Goal: Information Seeking & Learning: Learn about a topic

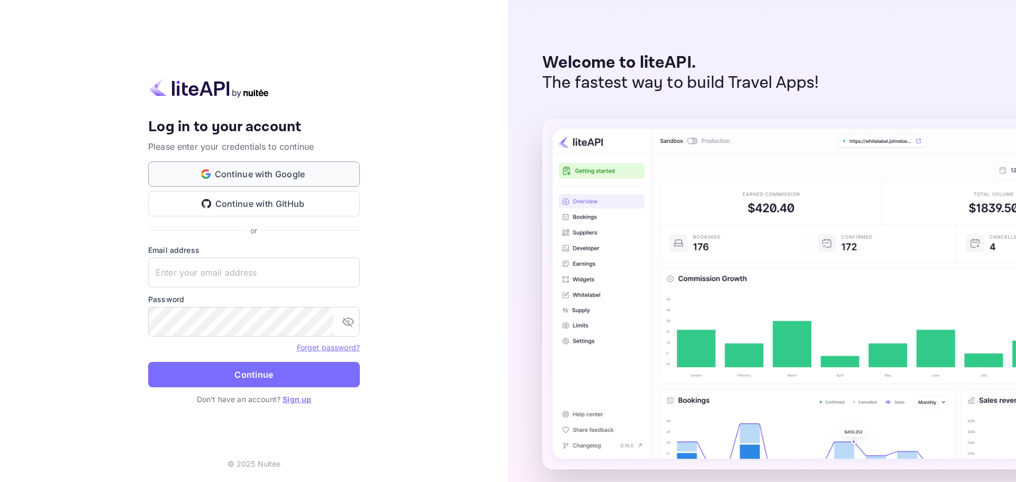
type input "[EMAIL_ADDRESS][DOMAIN_NAME]"
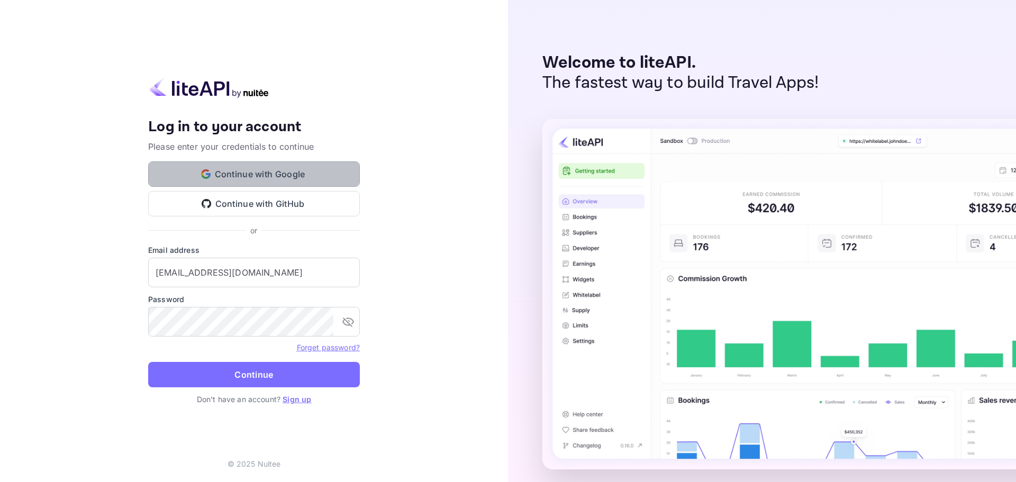
click at [267, 171] on button "Continue with Google" at bounding box center [254, 173] width 212 height 25
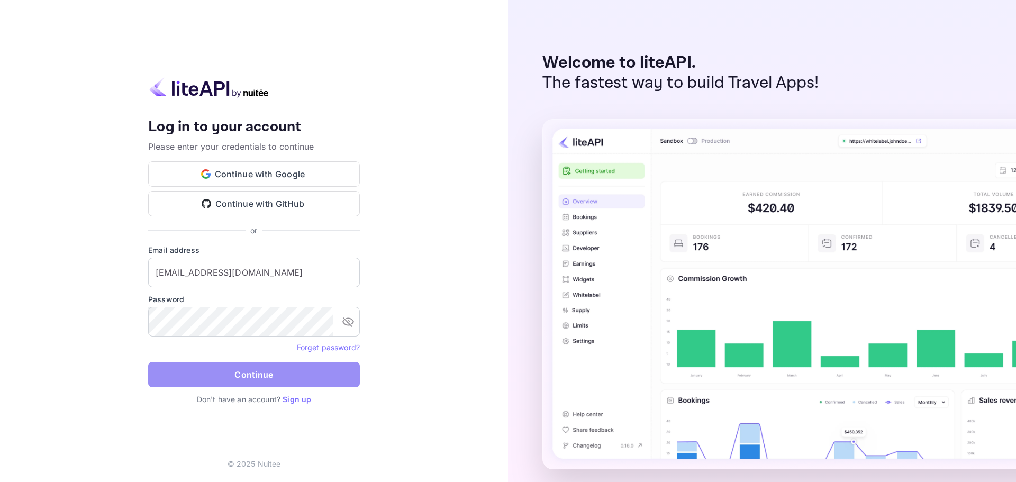
click at [253, 374] on button "Continue" at bounding box center [254, 374] width 212 height 25
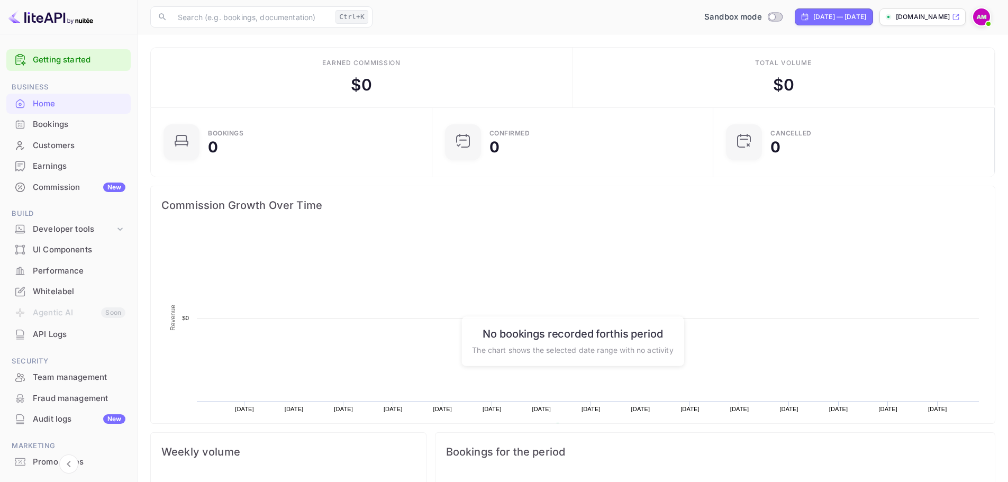
scroll to position [49, 0]
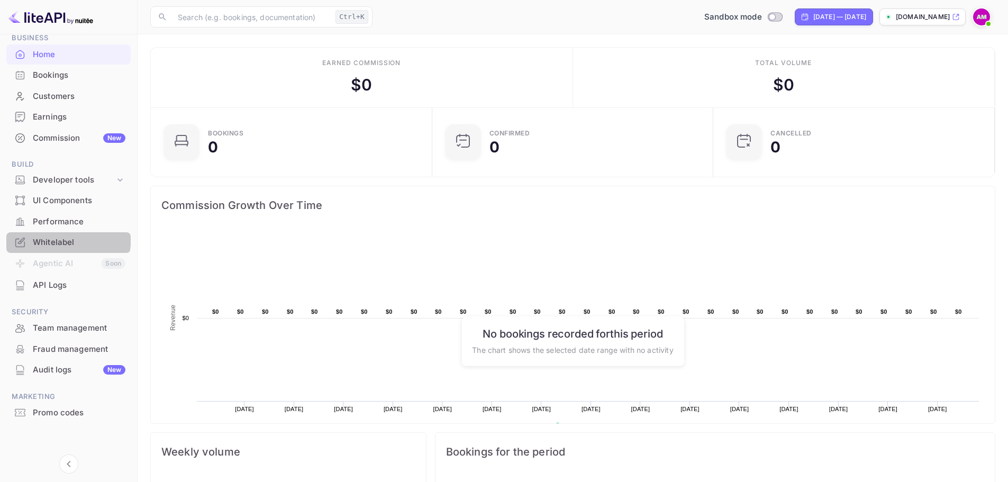
click at [48, 236] on div "Whitelabel" at bounding box center [68, 242] width 124 height 21
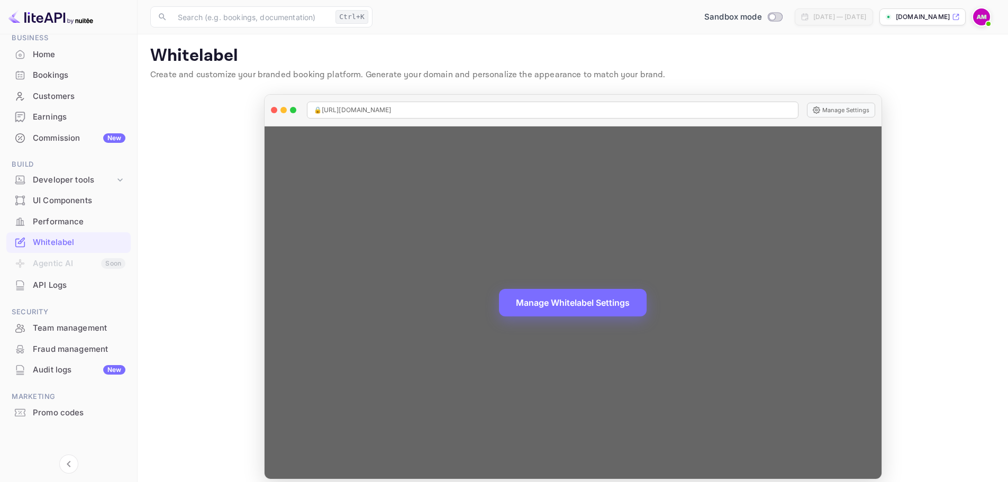
scroll to position [12, 0]
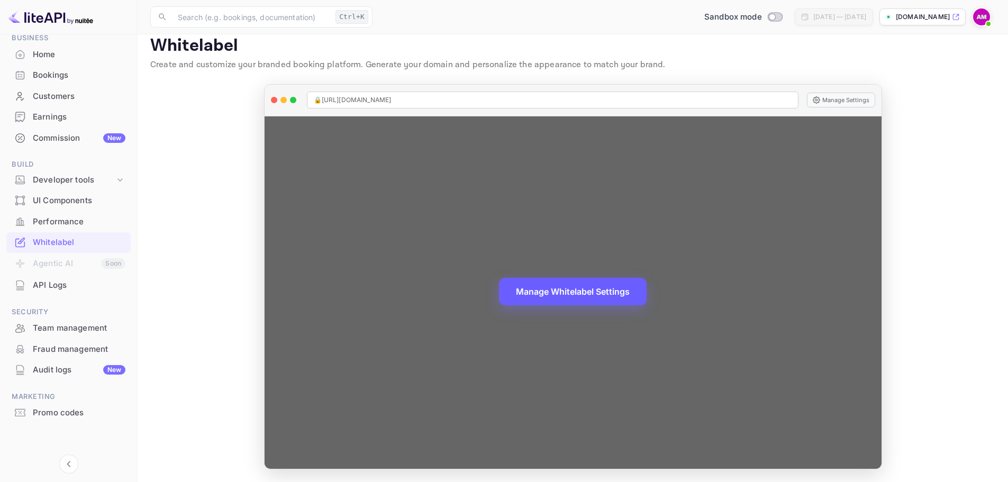
click at [587, 293] on button "Manage Whitelabel Settings" at bounding box center [573, 292] width 148 height 28
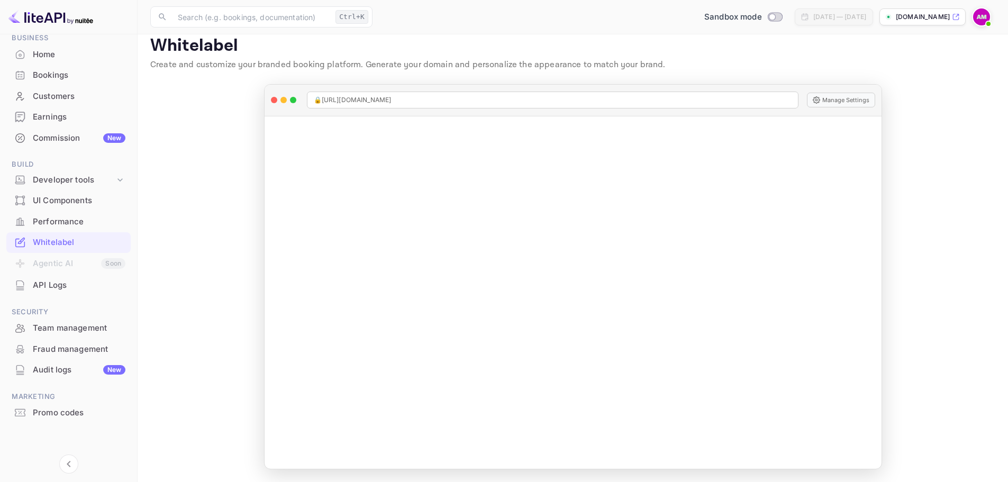
click at [45, 412] on div "Promo codes" at bounding box center [79, 413] width 93 height 12
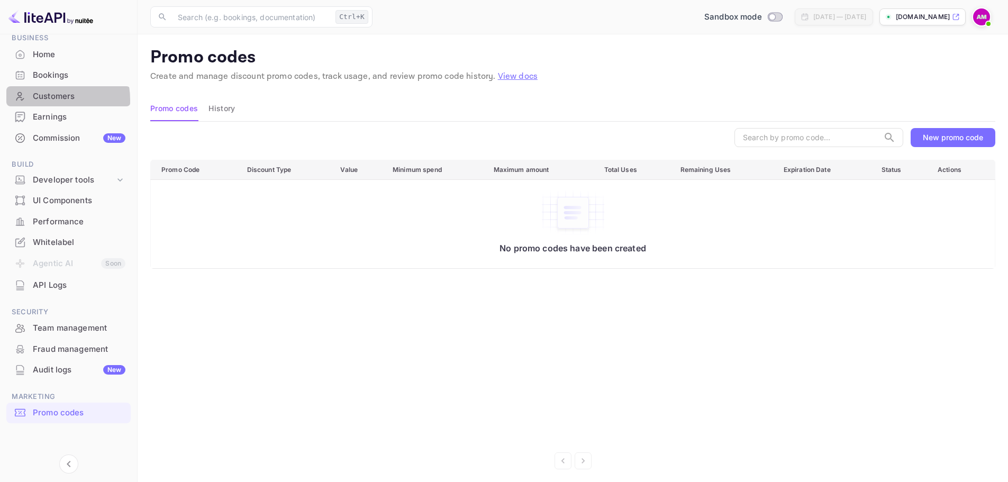
click at [42, 100] on div "Customers" at bounding box center [79, 96] width 93 height 12
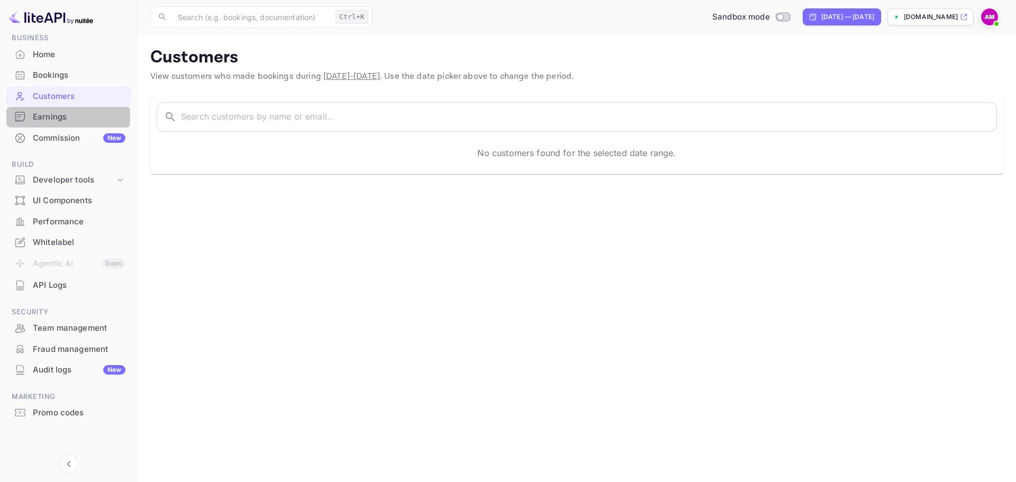
click at [45, 115] on div "Earnings" at bounding box center [79, 117] width 93 height 12
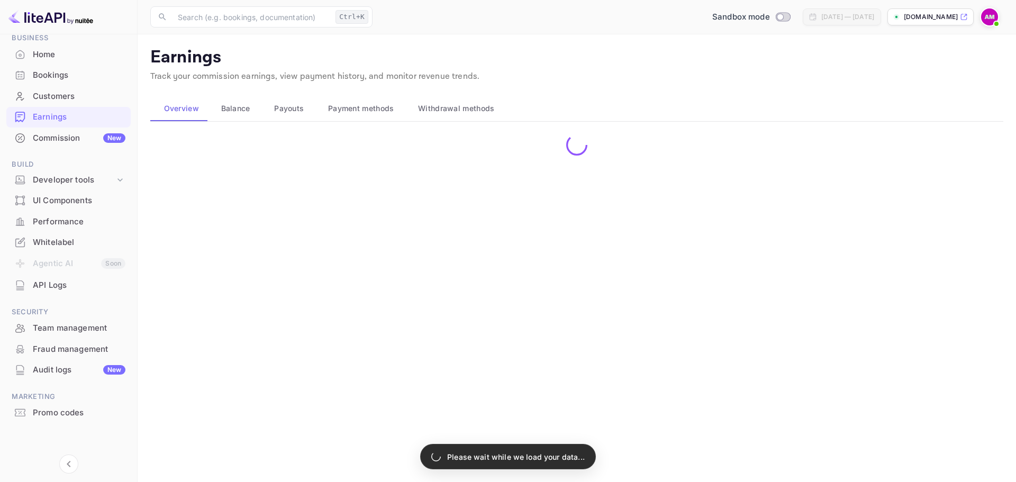
click at [47, 141] on div "Commission New" at bounding box center [79, 138] width 93 height 12
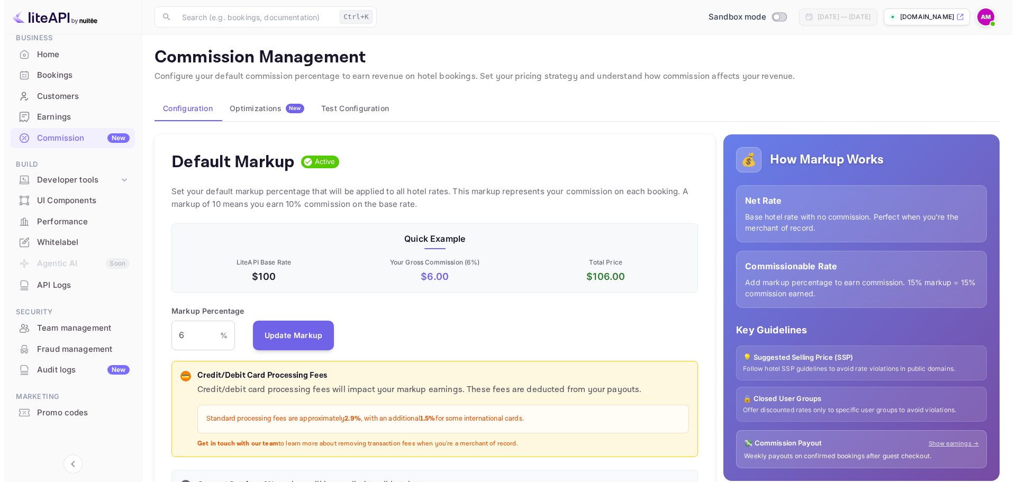
scroll to position [180, 519]
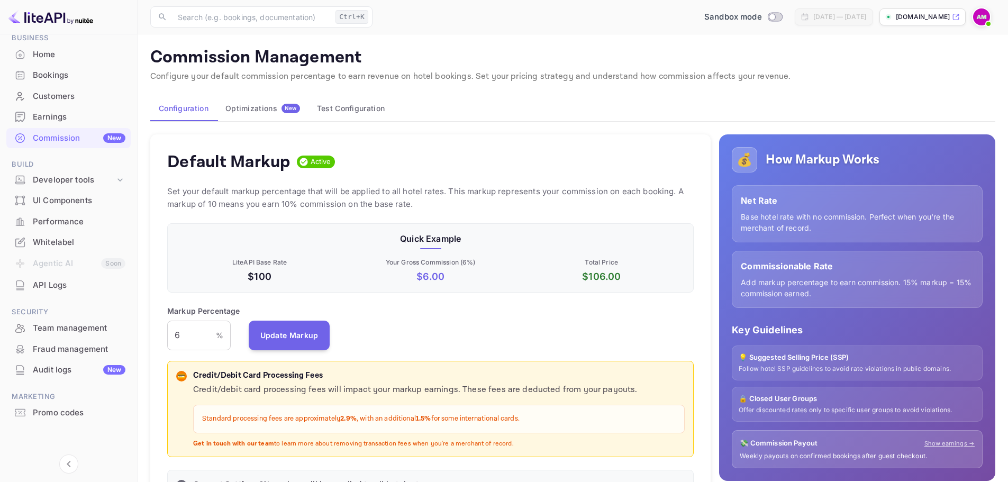
click at [252, 107] on div "Optimizations New" at bounding box center [262, 109] width 75 height 10
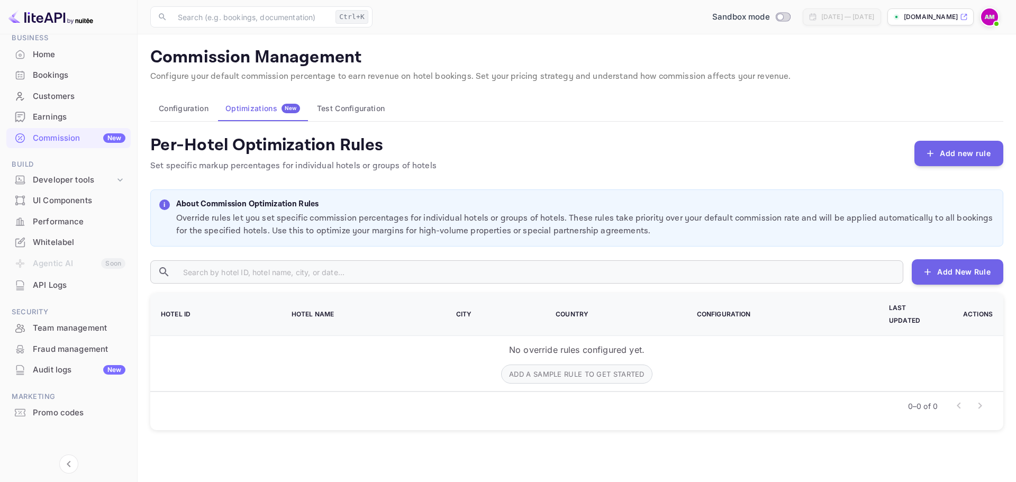
click at [360, 103] on button "Test Configuration" at bounding box center [350, 108] width 85 height 25
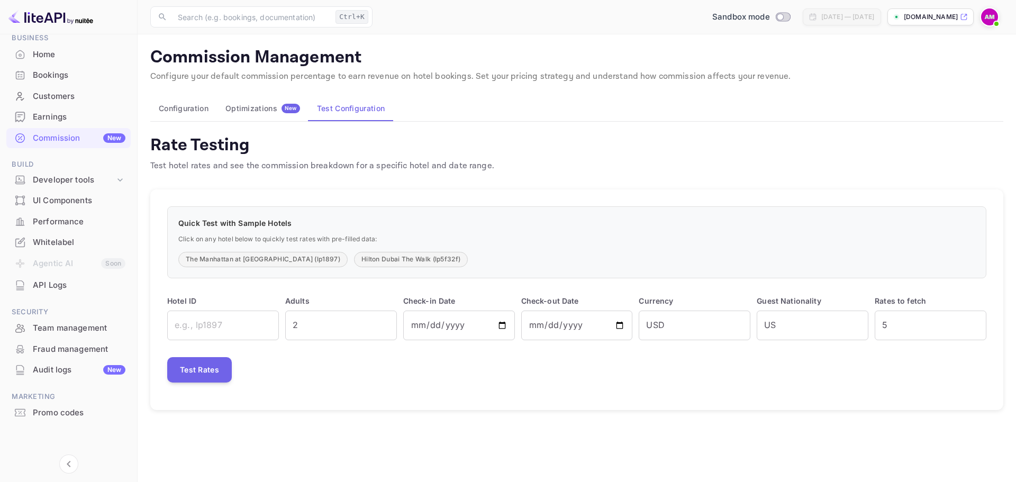
click at [48, 19] on img at bounding box center [50, 16] width 85 height 17
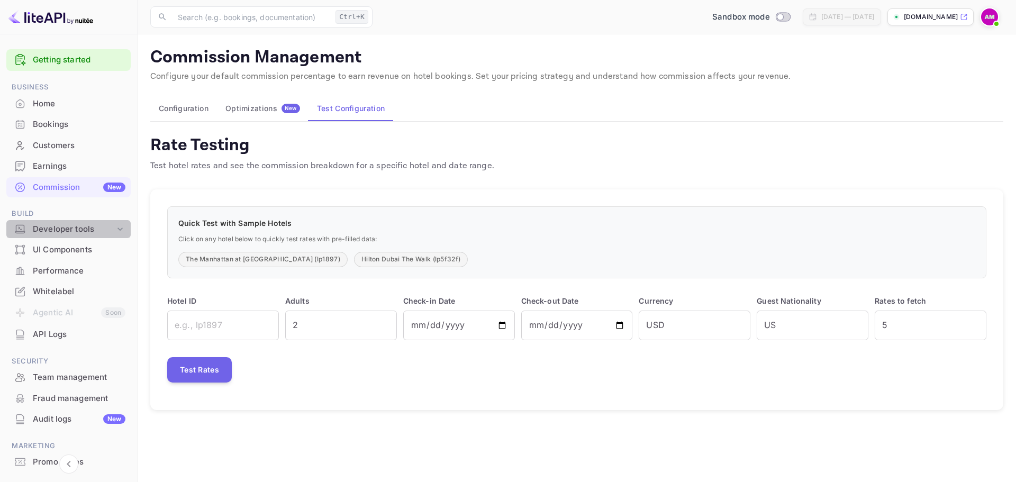
click at [71, 228] on div "Developer tools" at bounding box center [74, 229] width 82 height 12
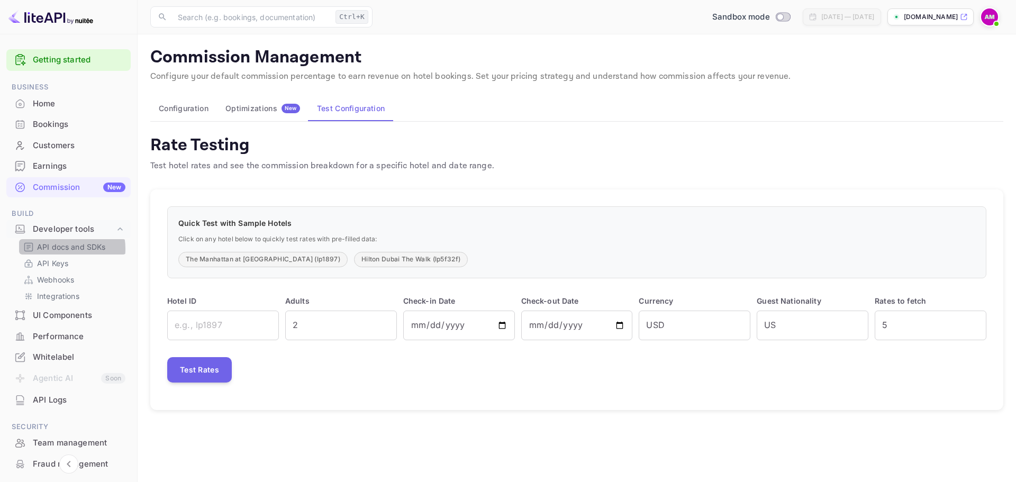
click at [61, 249] on p "API docs and SDKs" at bounding box center [71, 246] width 69 height 11
